Goal: Transaction & Acquisition: Purchase product/service

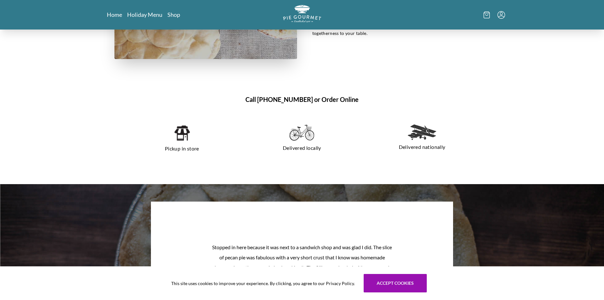
scroll to position [444, 0]
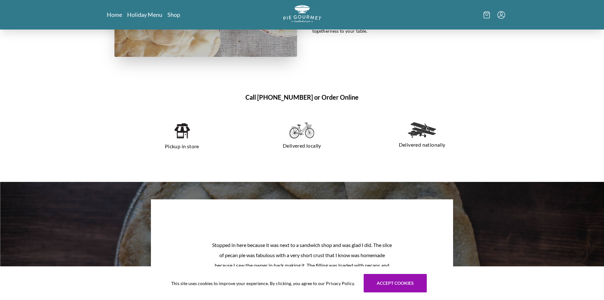
click at [300, 135] on img at bounding box center [302, 130] width 25 height 17
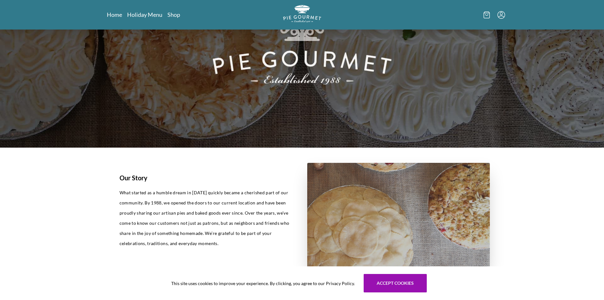
scroll to position [0, 0]
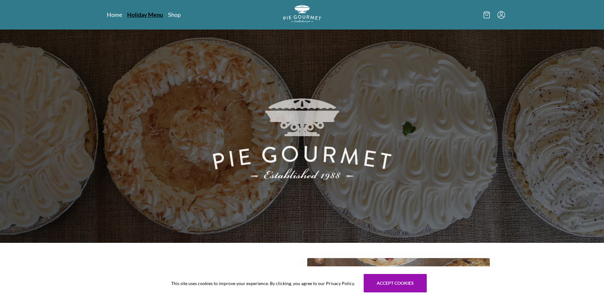
click at [150, 16] on link "Holiday Menu" at bounding box center [145, 15] width 36 height 8
click at [174, 14] on link "Shop" at bounding box center [174, 15] width 13 height 8
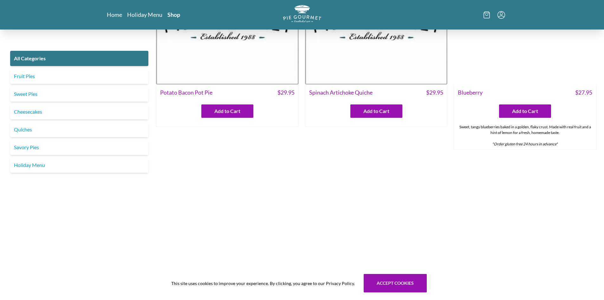
scroll to position [286, 0]
